Goal: Information Seeking & Learning: Check status

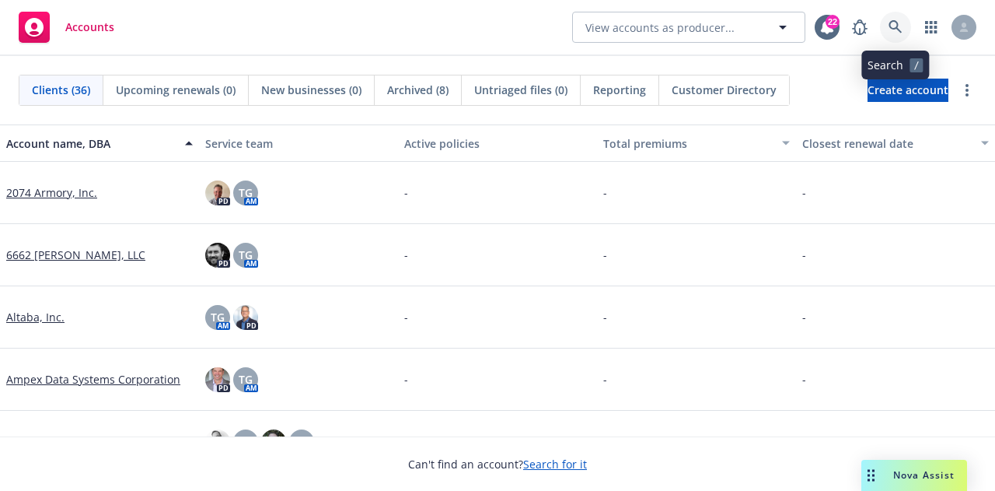
click at [892, 22] on icon at bounding box center [895, 26] width 13 height 13
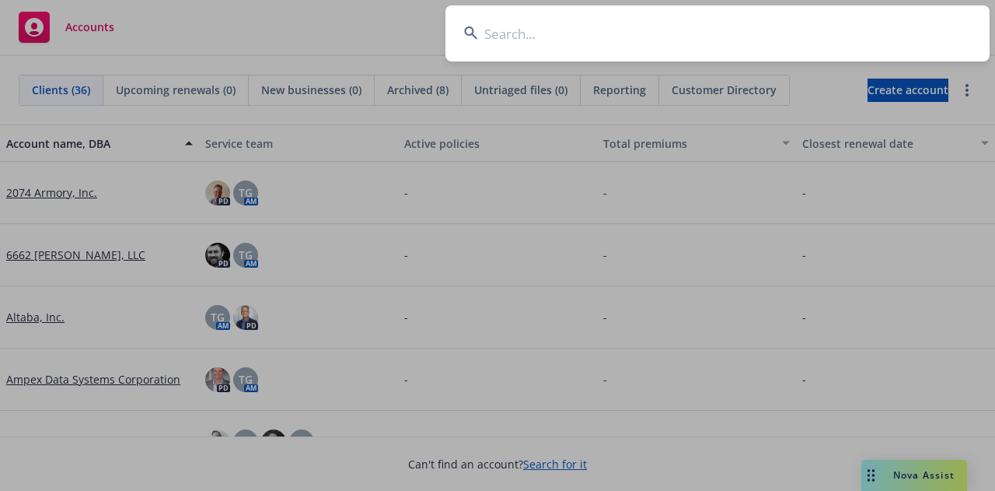
click at [555, 29] on input at bounding box center [718, 33] width 544 height 56
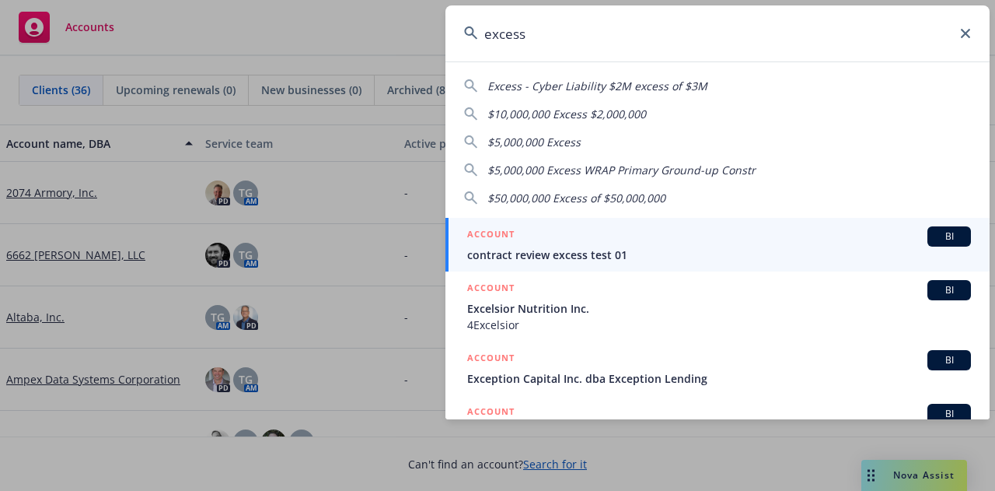
click at [575, 112] on span "$10,000,000 Excess $2,000,000" at bounding box center [567, 114] width 159 height 15
type input "$10,000,000 Excess $2,000,000"
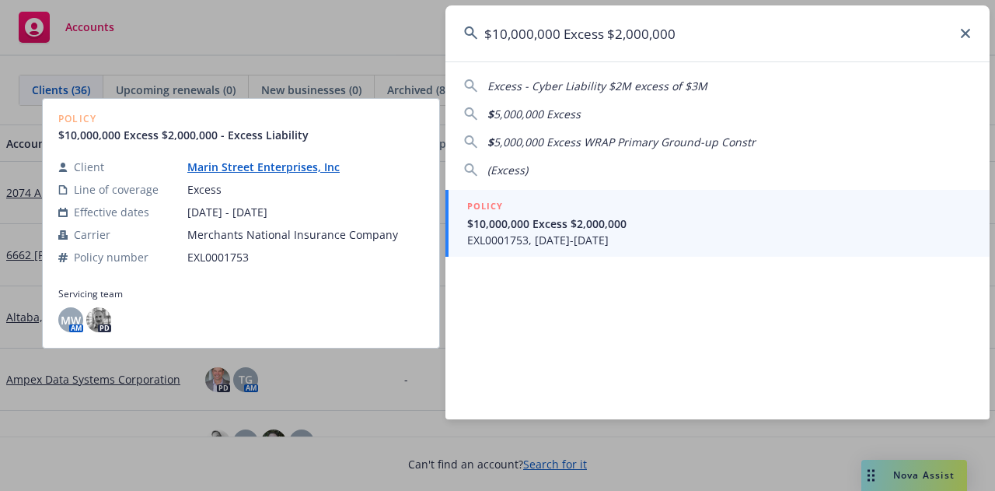
click at [566, 239] on span "EXL0001753, [DATE]-[DATE]" at bounding box center [719, 240] width 504 height 16
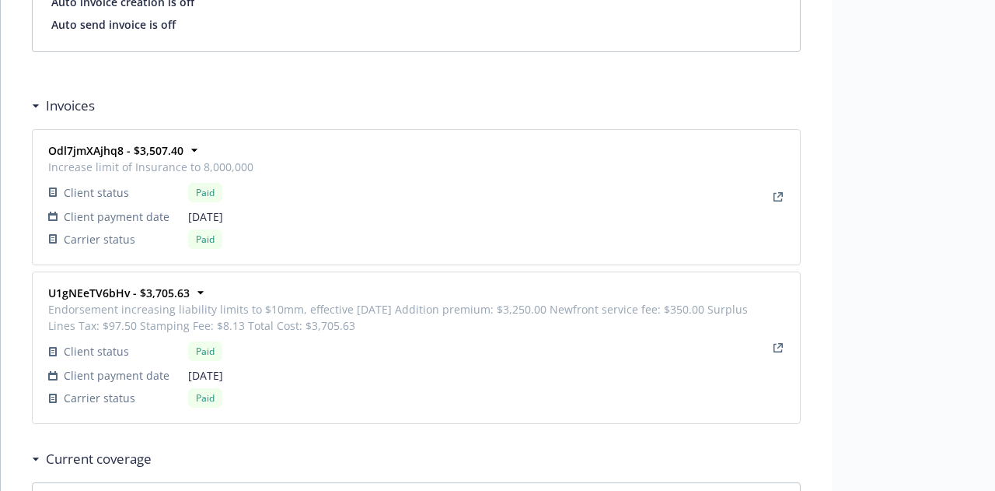
scroll to position [1633, 0]
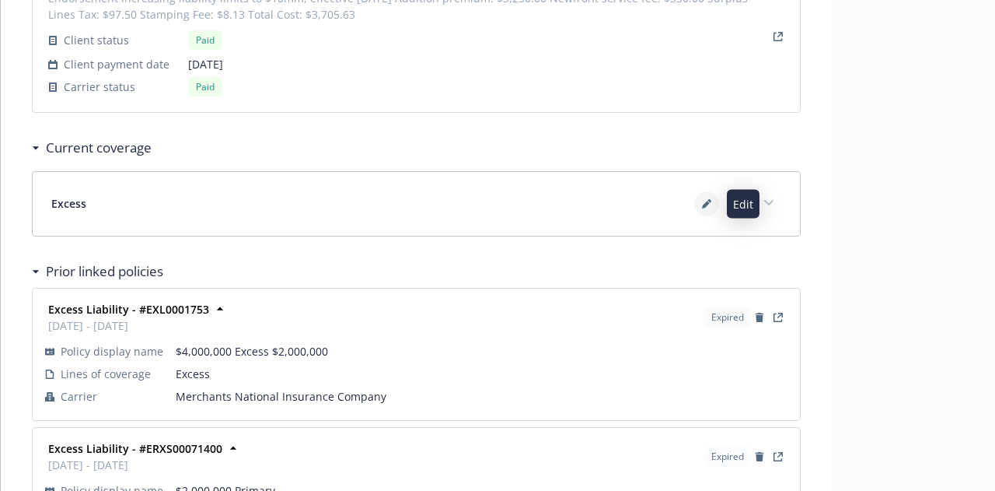
click at [708, 201] on icon at bounding box center [706, 203] width 9 height 9
select select "NOT_APPLICABLE"
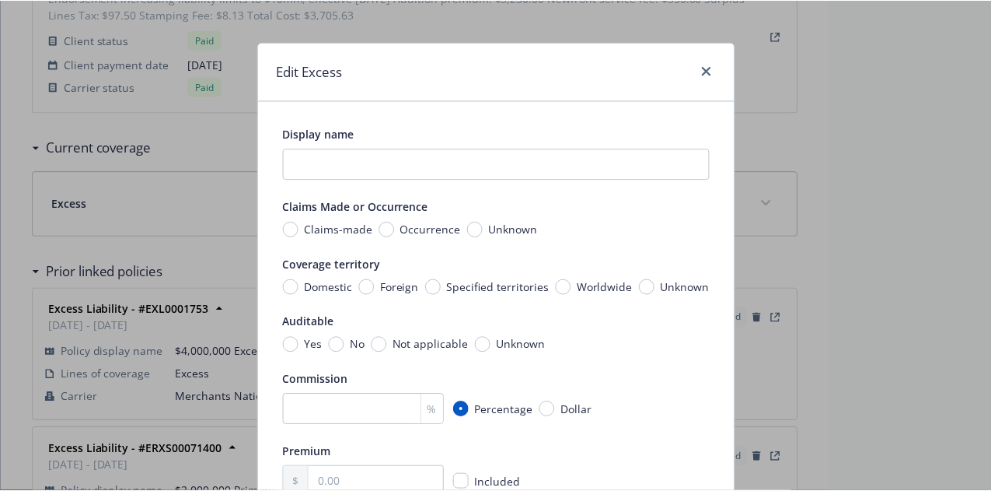
scroll to position [0, 0]
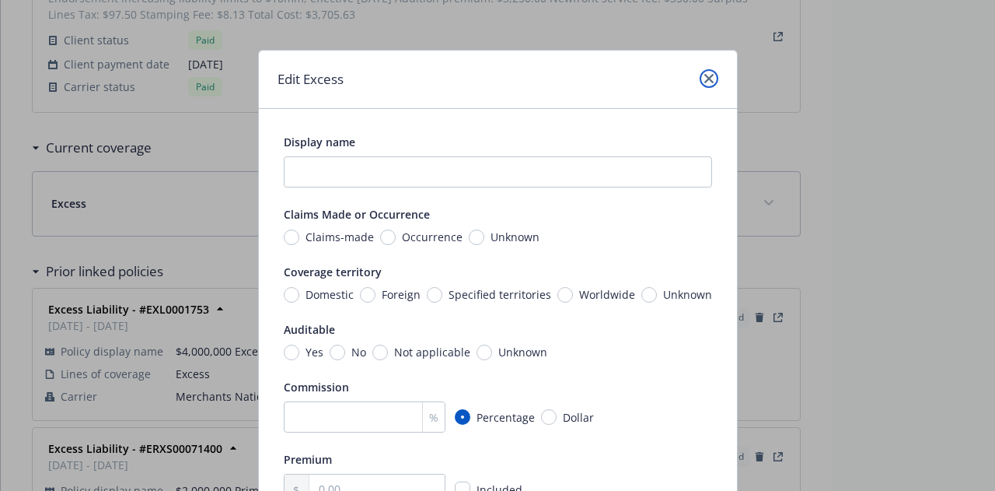
click at [705, 80] on icon "close" at bounding box center [709, 78] width 9 height 9
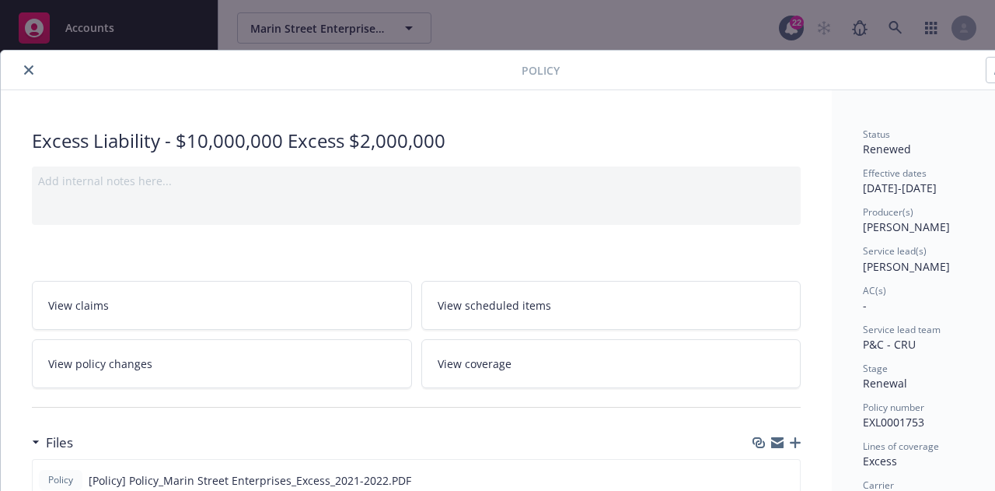
scroll to position [47, 0]
